Goal: Check status: Check status

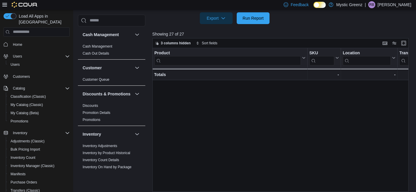
scroll to position [150, 378]
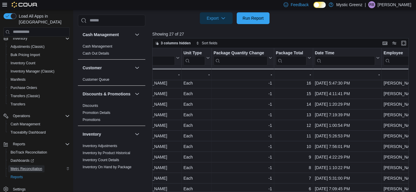
click at [31, 166] on span "Metrc Reconciliation" at bounding box center [27, 168] width 32 height 5
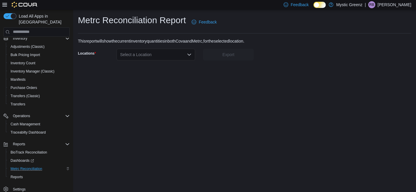
click at [192, 54] on div "Select a Location" at bounding box center [156, 55] width 78 height 12
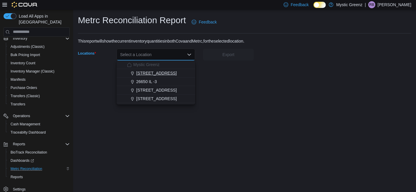
click at [180, 74] on div "[STREET_ADDRESS]" at bounding box center [159, 73] width 64 height 6
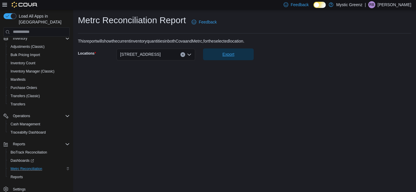
click at [242, 55] on span "Export" at bounding box center [228, 54] width 44 height 12
click at [23, 174] on span "Reports" at bounding box center [17, 176] width 12 height 5
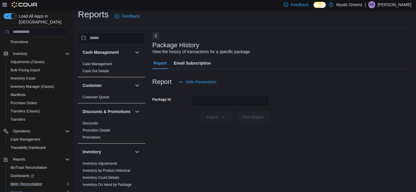
scroll to position [6, 0]
click at [40, 145] on span "Traceabilty Dashboard" at bounding box center [28, 147] width 35 height 5
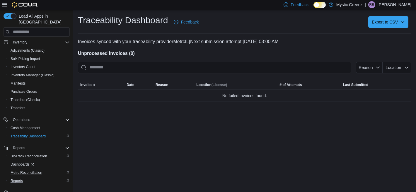
scroll to position [94, 0]
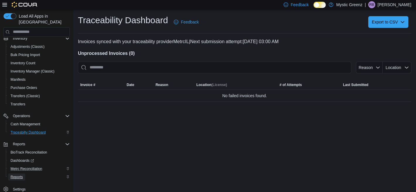
click at [25, 173] on link "Reports" at bounding box center [16, 176] width 17 height 7
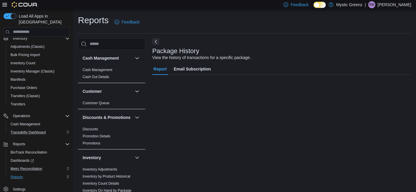
scroll to position [6, 0]
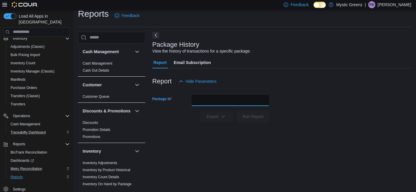
click at [213, 103] on input "Package Id" at bounding box center [230, 100] width 78 height 12
paste input "**********"
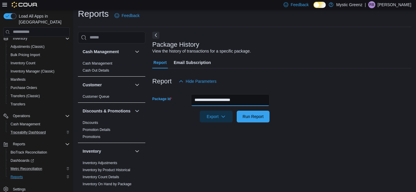
click at [237, 110] on button "Run Report" at bounding box center [253, 116] width 33 height 12
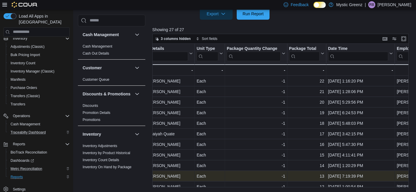
scroll to position [0, 365]
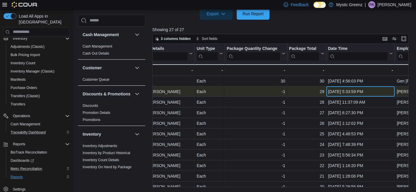
click at [345, 91] on div "[DATE] 5:33:59 PM" at bounding box center [360, 91] width 65 height 7
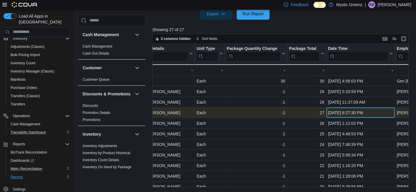
click at [342, 110] on div "[DATE] 6:27:30 PM" at bounding box center [360, 112] width 65 height 7
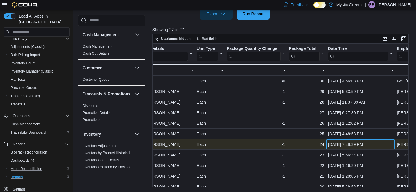
click at [342, 144] on div "[DATE] 7:48:39 PM" at bounding box center [360, 144] width 65 height 7
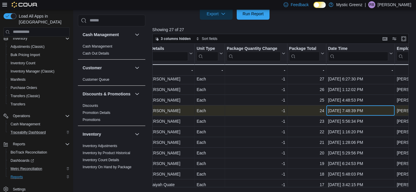
scroll to position [59, 365]
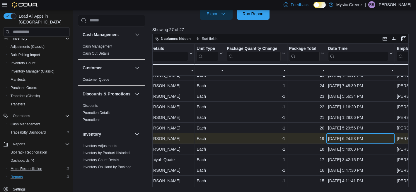
click at [345, 136] on div "[DATE] 6:24:53 PM" at bounding box center [360, 138] width 65 height 7
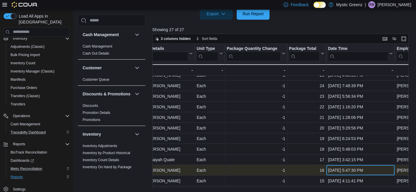
click at [344, 170] on div "[DATE] 5:47:30 PM" at bounding box center [360, 169] width 65 height 7
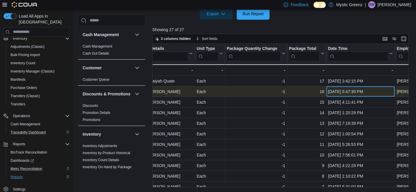
scroll to position [140, 365]
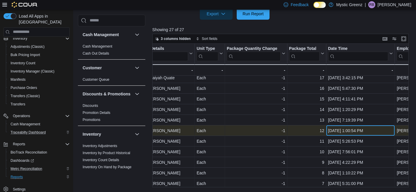
click at [344, 131] on div "[DATE] 1:00:54 PM" at bounding box center [360, 130] width 65 height 7
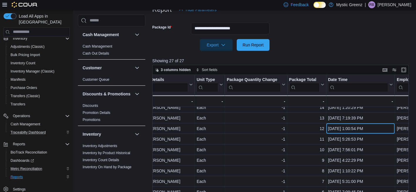
scroll to position [64, 0]
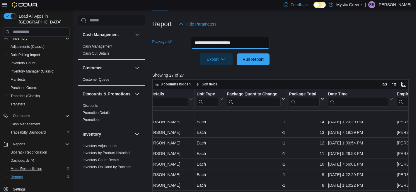
drag, startPoint x: 262, startPoint y: 44, endPoint x: 186, endPoint y: 40, distance: 76.0
click at [186, 40] on div "**********" at bounding box center [210, 43] width 117 height 12
paste input "text"
click at [237, 53] on button "Run Report" at bounding box center [253, 59] width 33 height 12
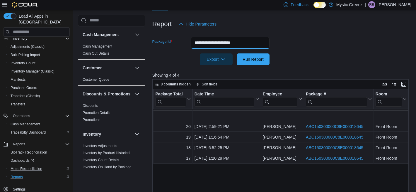
scroll to position [0, 489]
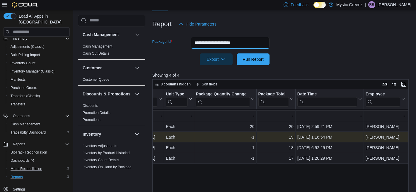
scroll to position [0, 393]
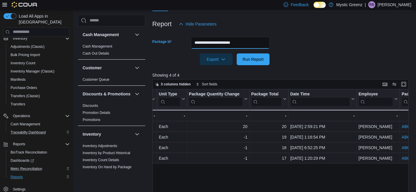
drag, startPoint x: 259, startPoint y: 42, endPoint x: 193, endPoint y: 40, distance: 66.2
click at [193, 40] on input "**********" at bounding box center [230, 43] width 78 height 12
paste input "text"
click at [237, 53] on button "Run Report" at bounding box center [253, 59] width 33 height 12
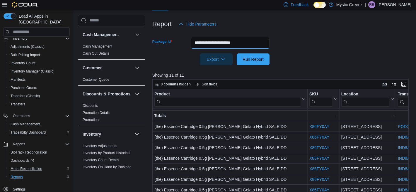
click at [237, 53] on button "Run Report" at bounding box center [253, 59] width 33 height 12
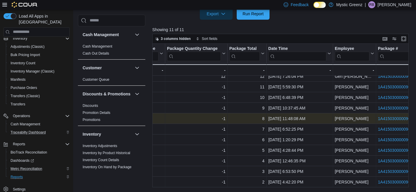
scroll to position [0, 421]
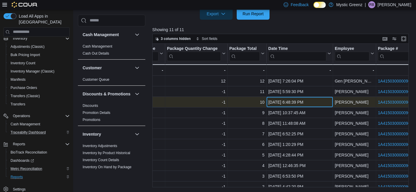
click at [285, 101] on div "[DATE] 6:48:39 PM" at bounding box center [299, 101] width 63 height 7
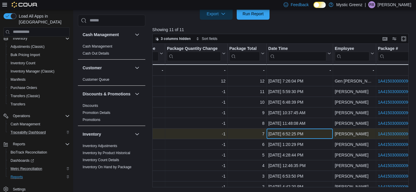
click at [278, 132] on div "[DATE] 6:52:25 PM" at bounding box center [299, 133] width 63 height 7
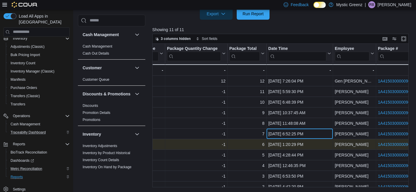
scroll to position [5, 421]
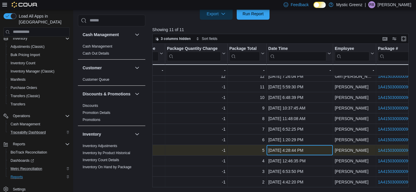
click at [284, 151] on div "[DATE] 4:28:44 PM" at bounding box center [299, 149] width 63 height 7
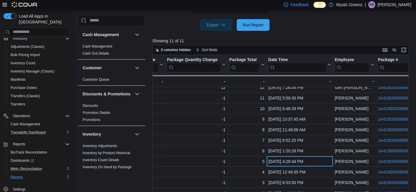
scroll to position [83, 0]
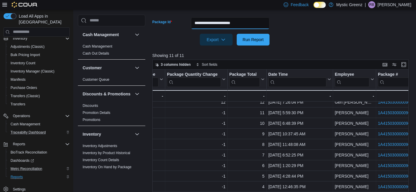
drag, startPoint x: 260, startPoint y: 23, endPoint x: 184, endPoint y: 23, distance: 76.4
click at [184, 23] on div "**********" at bounding box center [210, 23] width 117 height 12
paste input "text"
click at [237, 34] on button "Run Report" at bounding box center [253, 40] width 33 height 12
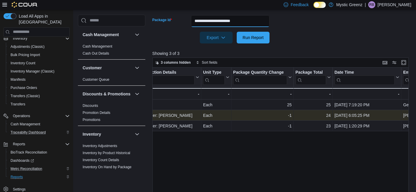
scroll to position [0, 350]
drag, startPoint x: 256, startPoint y: 22, endPoint x: 185, endPoint y: 20, distance: 70.9
click at [185, 21] on div "**********" at bounding box center [210, 21] width 117 height 12
paste input "text"
click at [237, 32] on button "Run Report" at bounding box center [253, 38] width 33 height 12
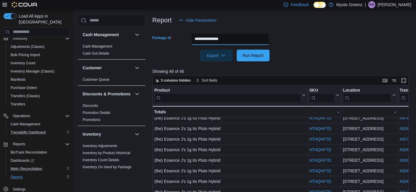
scroll to position [62, 0]
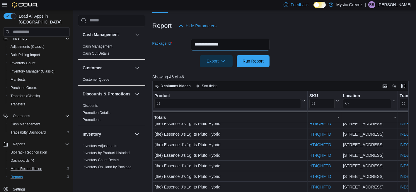
click at [246, 43] on input "**********" at bounding box center [230, 45] width 78 height 12
click at [237, 55] on button "Run Report" at bounding box center [253, 61] width 33 height 12
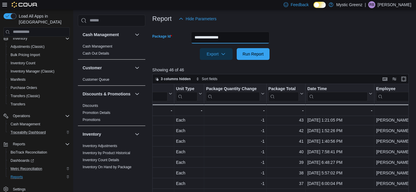
scroll to position [71, 394]
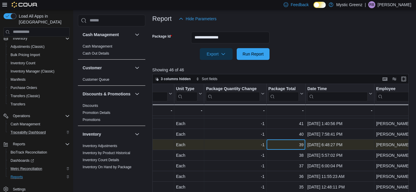
click at [300, 146] on div "39" at bounding box center [285, 144] width 35 height 7
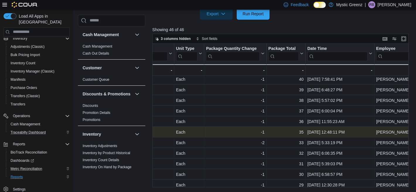
scroll to position [84, 394]
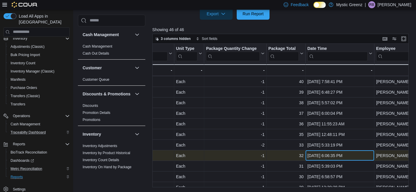
click at [324, 156] on div "[DATE] 6:06:35 PM" at bounding box center [339, 155] width 65 height 7
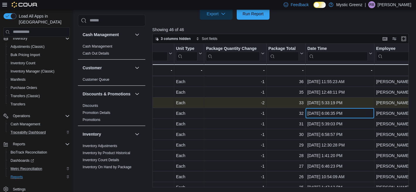
scroll to position [133, 394]
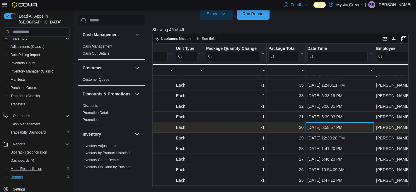
click at [316, 127] on div "[DATE] 6:58:57 PM" at bounding box center [339, 127] width 65 height 7
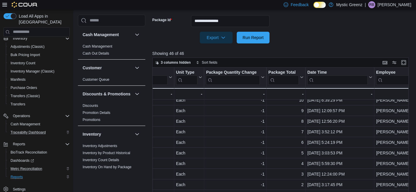
scroll to position [65, 0]
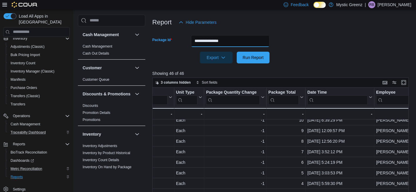
drag, startPoint x: 240, startPoint y: 42, endPoint x: 181, endPoint y: 34, distance: 59.1
click at [181, 34] on form "**********" at bounding box center [281, 45] width 259 height 35
paste input "text"
click at [237, 52] on button "Run Report" at bounding box center [253, 58] width 33 height 12
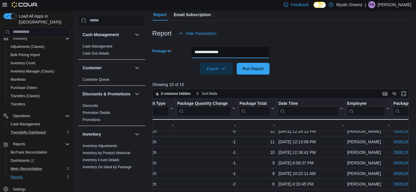
scroll to position [41, 0]
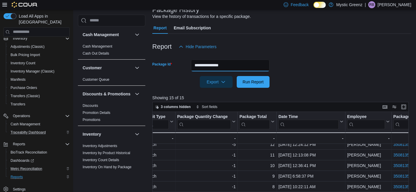
drag, startPoint x: 239, startPoint y: 65, endPoint x: 184, endPoint y: 62, distance: 55.4
click at [184, 62] on div "**********" at bounding box center [210, 65] width 117 height 12
paste input "text"
click at [237, 76] on button "Run Report" at bounding box center [253, 82] width 33 height 12
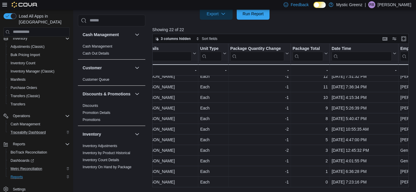
scroll to position [121, 371]
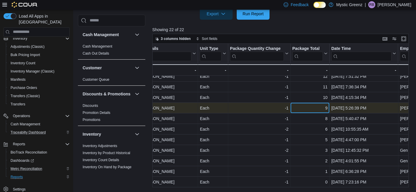
click at [326, 107] on div "9" at bounding box center [309, 107] width 35 height 7
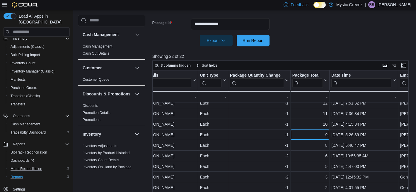
scroll to position [74, 0]
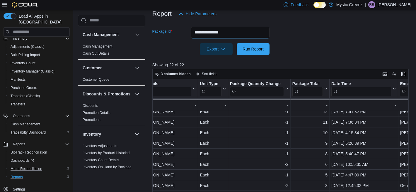
drag, startPoint x: 239, startPoint y: 33, endPoint x: 188, endPoint y: 31, distance: 51.6
click at [188, 31] on div "**********" at bounding box center [210, 33] width 117 height 12
paste input "text"
type input "**********"
click at [237, 43] on button "Run Report" at bounding box center [253, 49] width 33 height 12
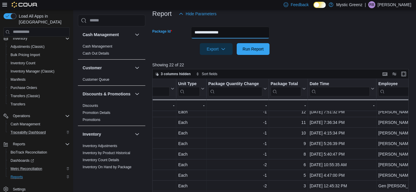
scroll to position [121, 393]
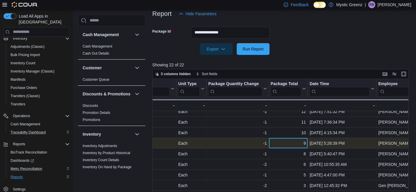
click at [305, 145] on div "9" at bounding box center [288, 142] width 35 height 7
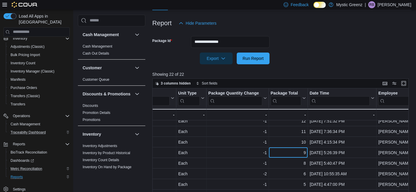
scroll to position [62, 0]
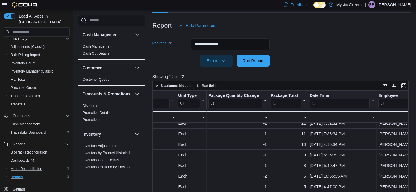
click at [248, 46] on input "**********" at bounding box center [230, 44] width 78 height 12
click at [237, 55] on button "Run Report" at bounding box center [253, 61] width 33 height 12
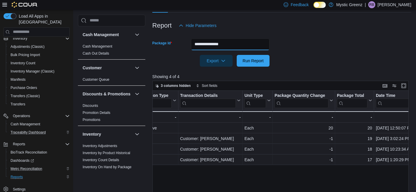
scroll to position [0, 309]
